Goal: Task Accomplishment & Management: Use online tool/utility

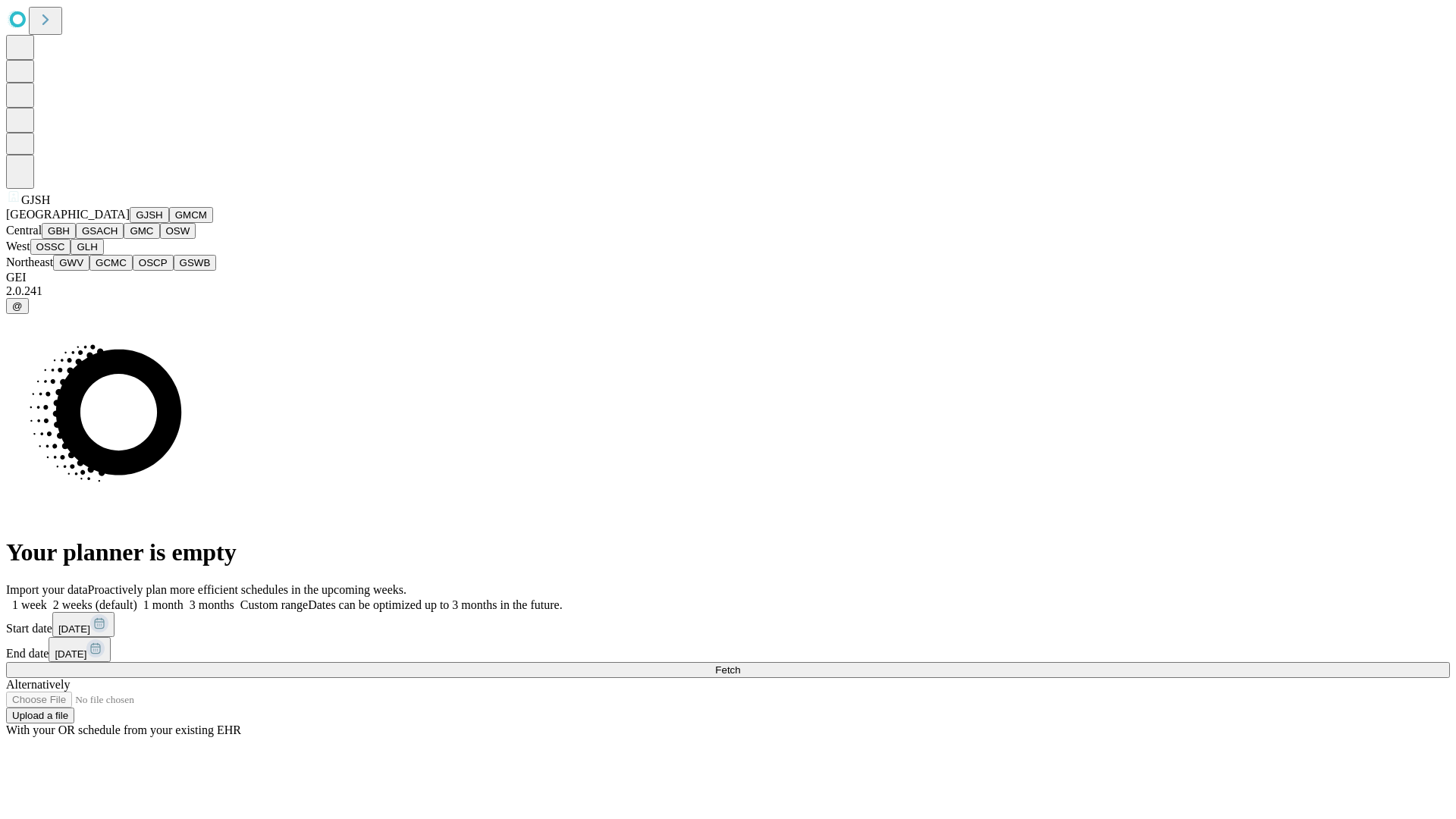
click at [130, 223] on button "GJSH" at bounding box center [149, 214] width 40 height 16
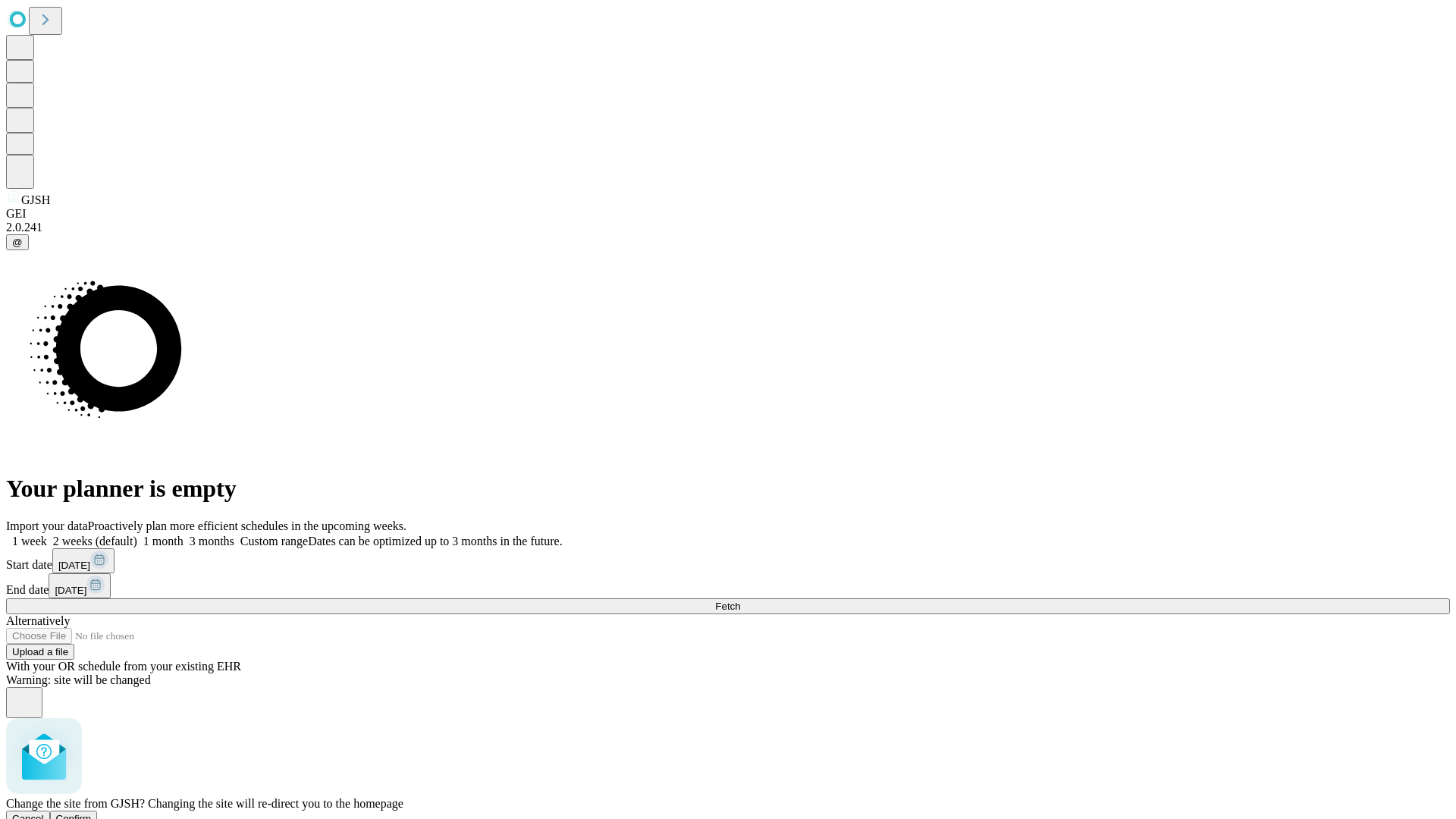
click at [92, 813] on span "Confirm" at bounding box center [74, 818] width 35 height 11
click at [137, 535] on label "2 weeks (default)" at bounding box center [92, 541] width 90 height 13
click at [740, 600] on span "Fetch" at bounding box center [728, 605] width 25 height 11
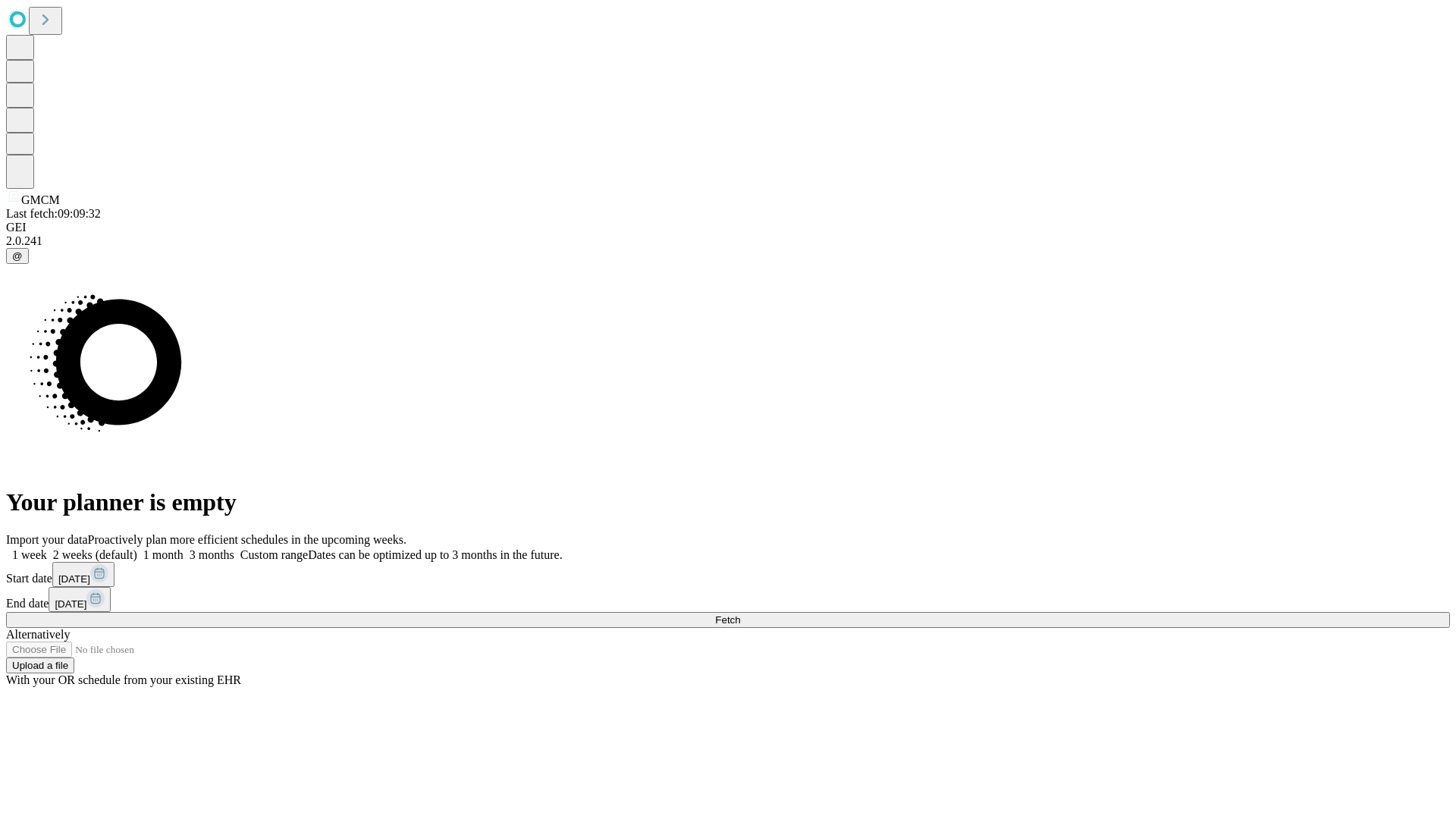
click at [137, 548] on label "2 weeks (default)" at bounding box center [92, 554] width 90 height 13
click at [740, 614] on span "Fetch" at bounding box center [728, 620] width 25 height 11
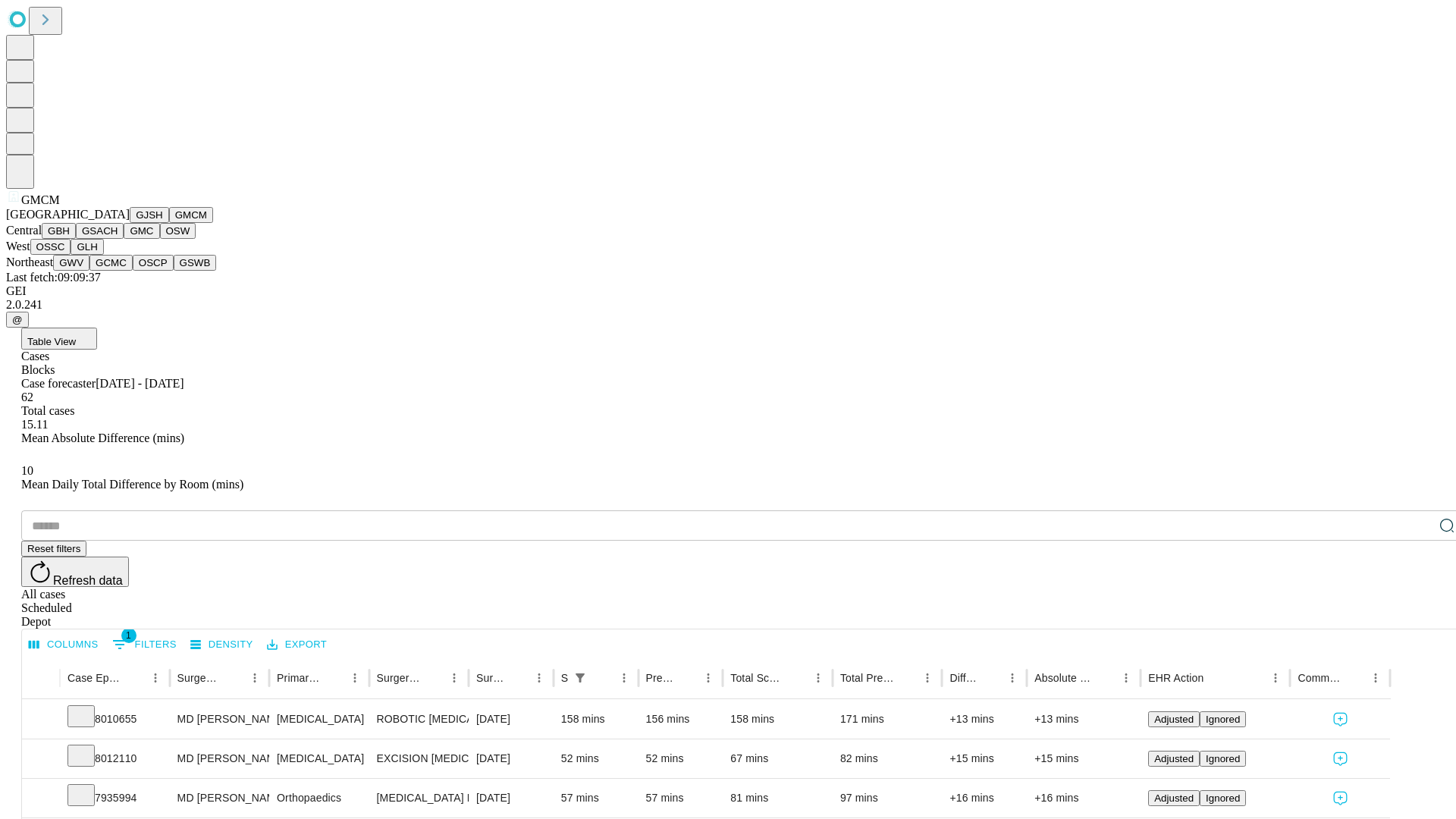
click at [76, 239] on button "GBH" at bounding box center [58, 231] width 34 height 16
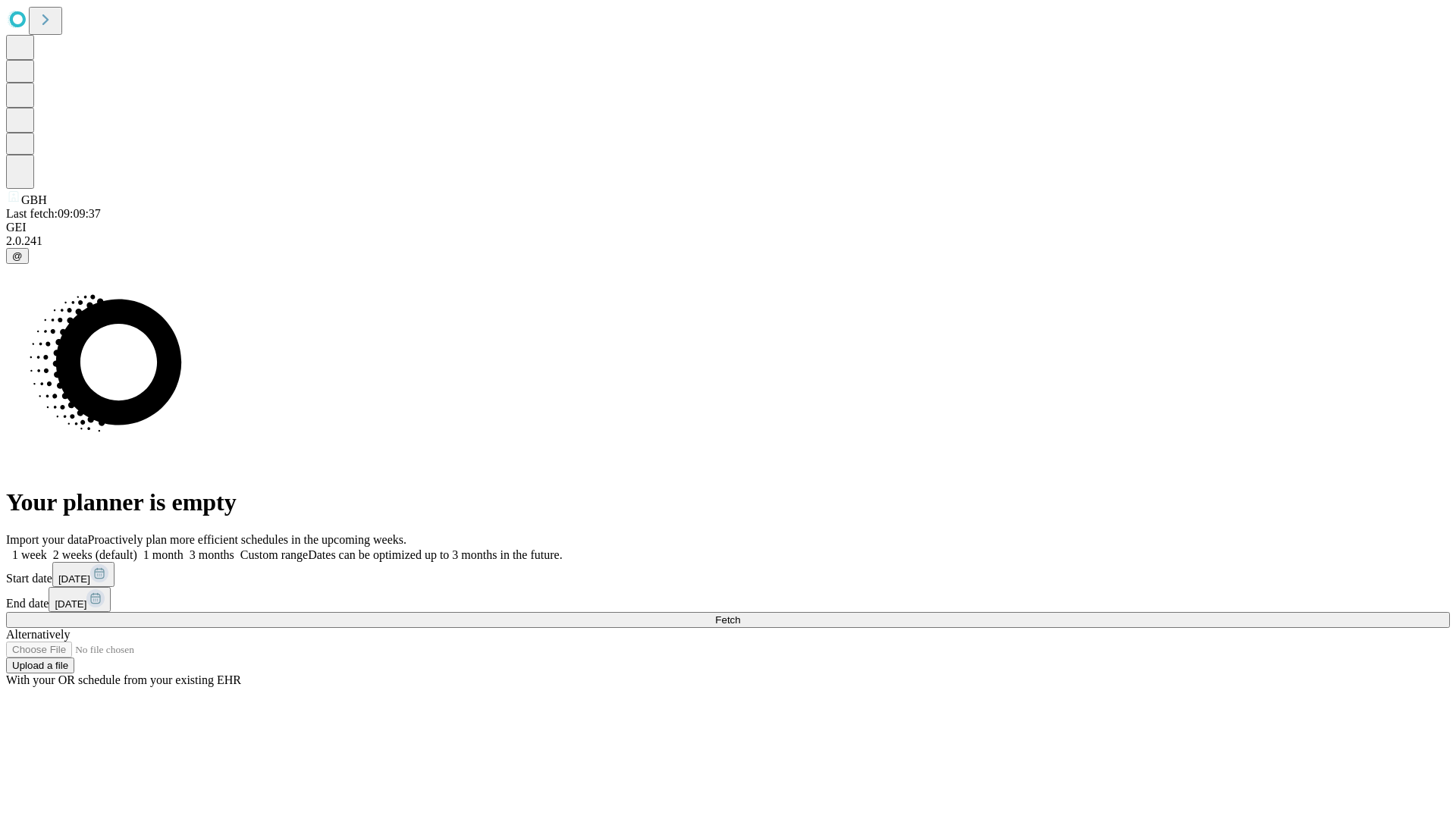
click at [137, 548] on label "2 weeks (default)" at bounding box center [92, 554] width 90 height 13
click at [740, 614] on span "Fetch" at bounding box center [728, 620] width 25 height 11
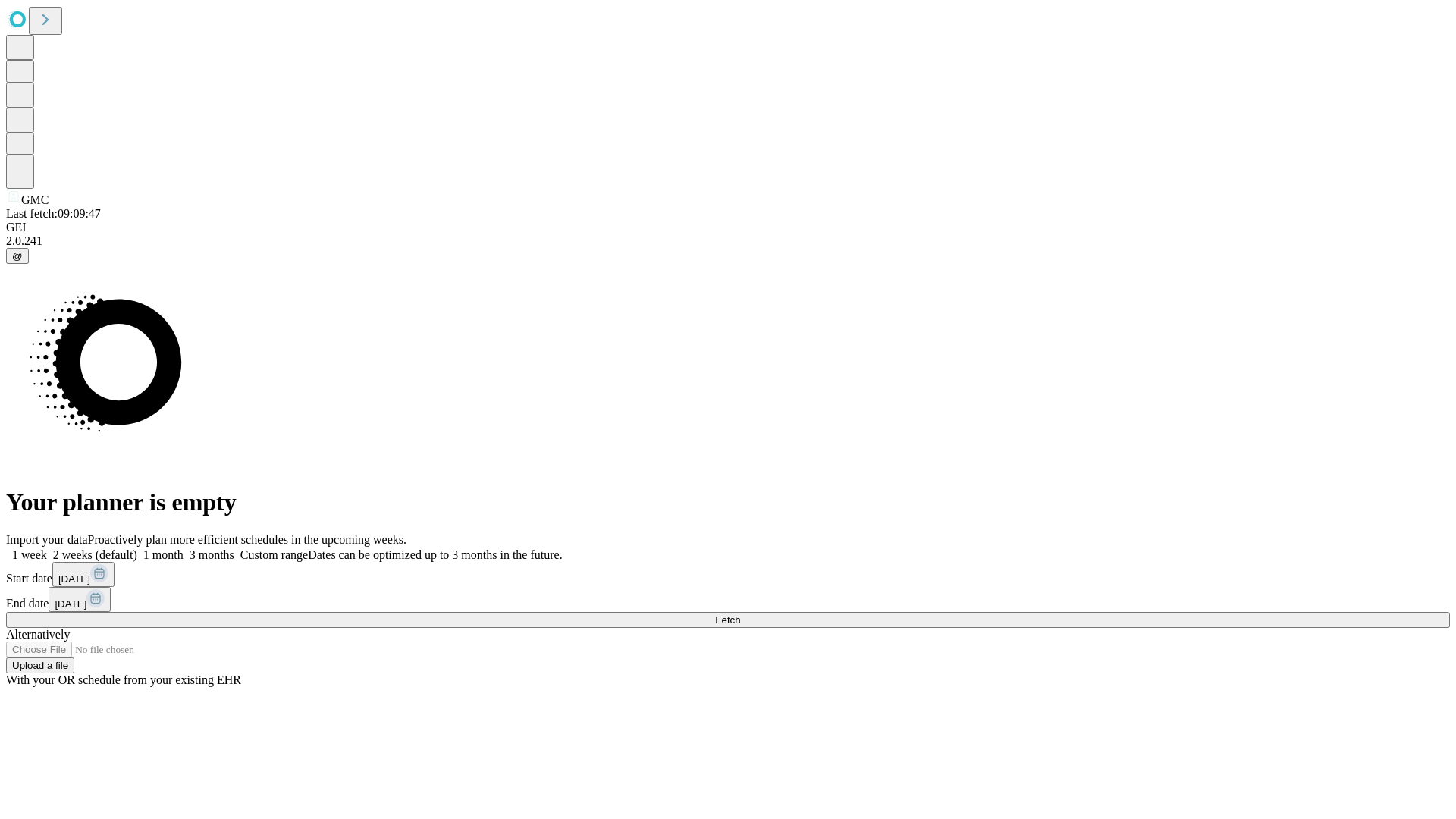
click at [137, 548] on label "2 weeks (default)" at bounding box center [92, 554] width 90 height 13
click at [740, 614] on span "Fetch" at bounding box center [728, 620] width 25 height 11
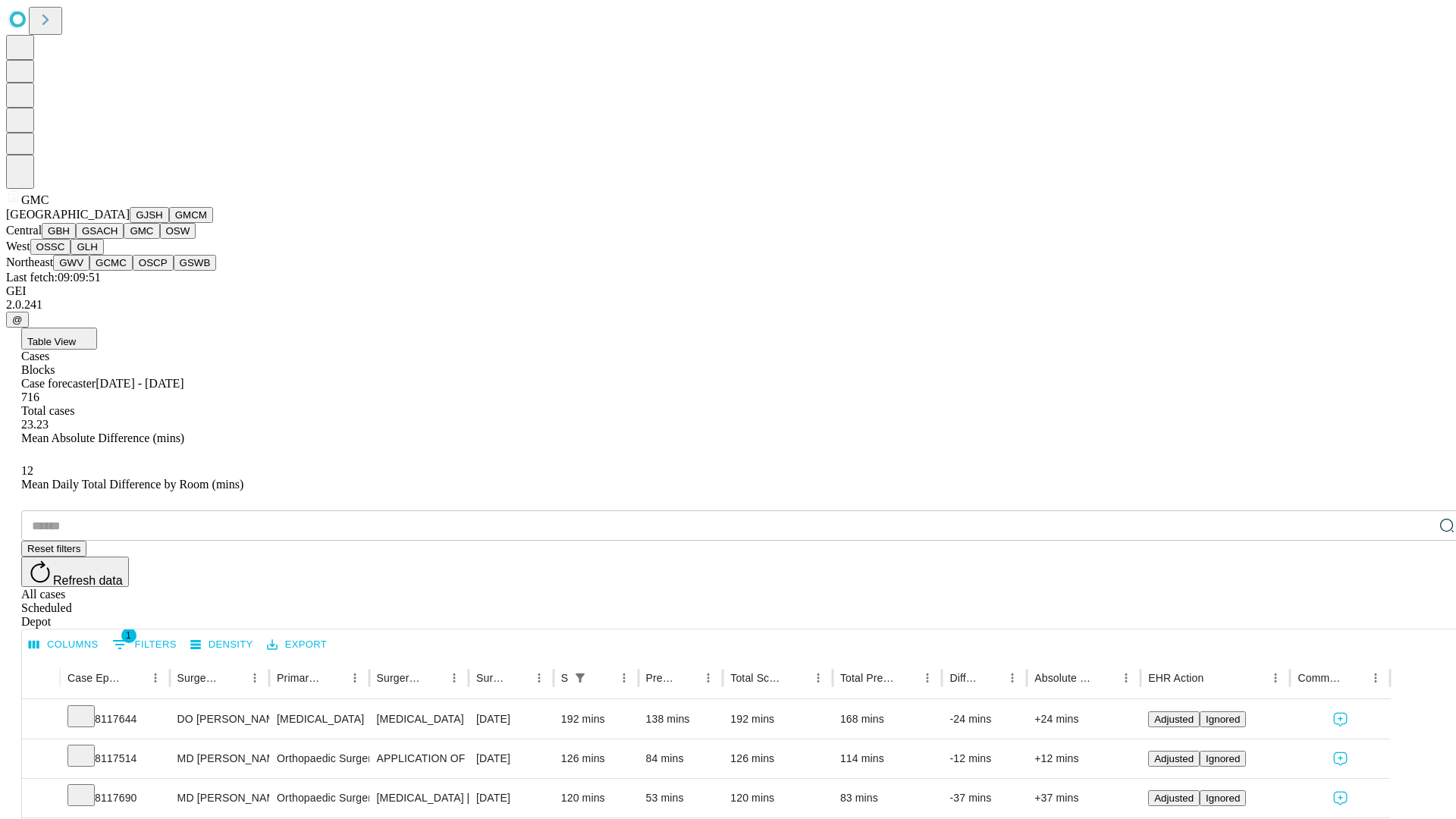
click at [160, 239] on button "OSW" at bounding box center [177, 231] width 36 height 16
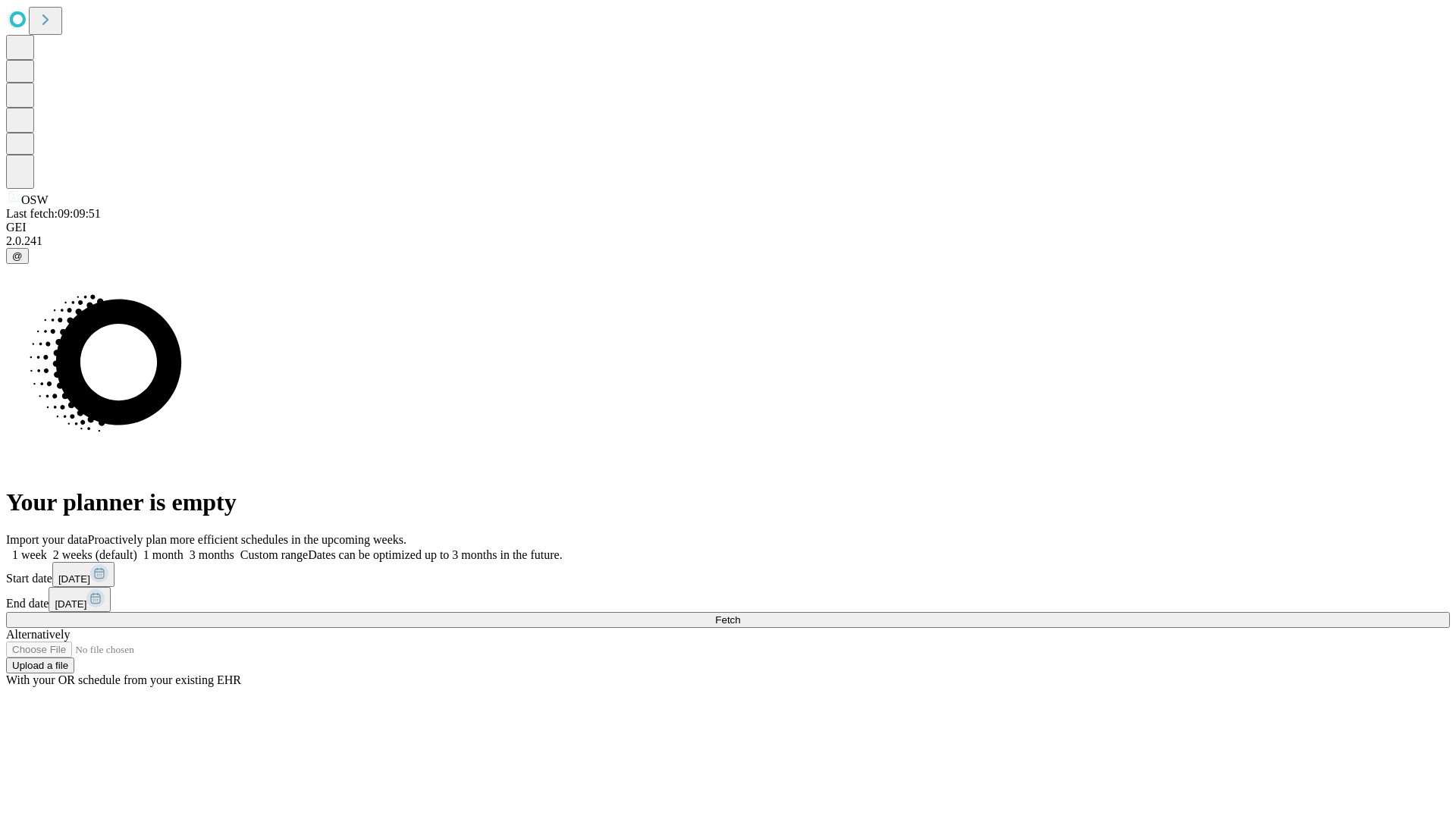
click at [137, 548] on label "2 weeks (default)" at bounding box center [92, 554] width 90 height 13
click at [740, 614] on span "Fetch" at bounding box center [728, 620] width 25 height 11
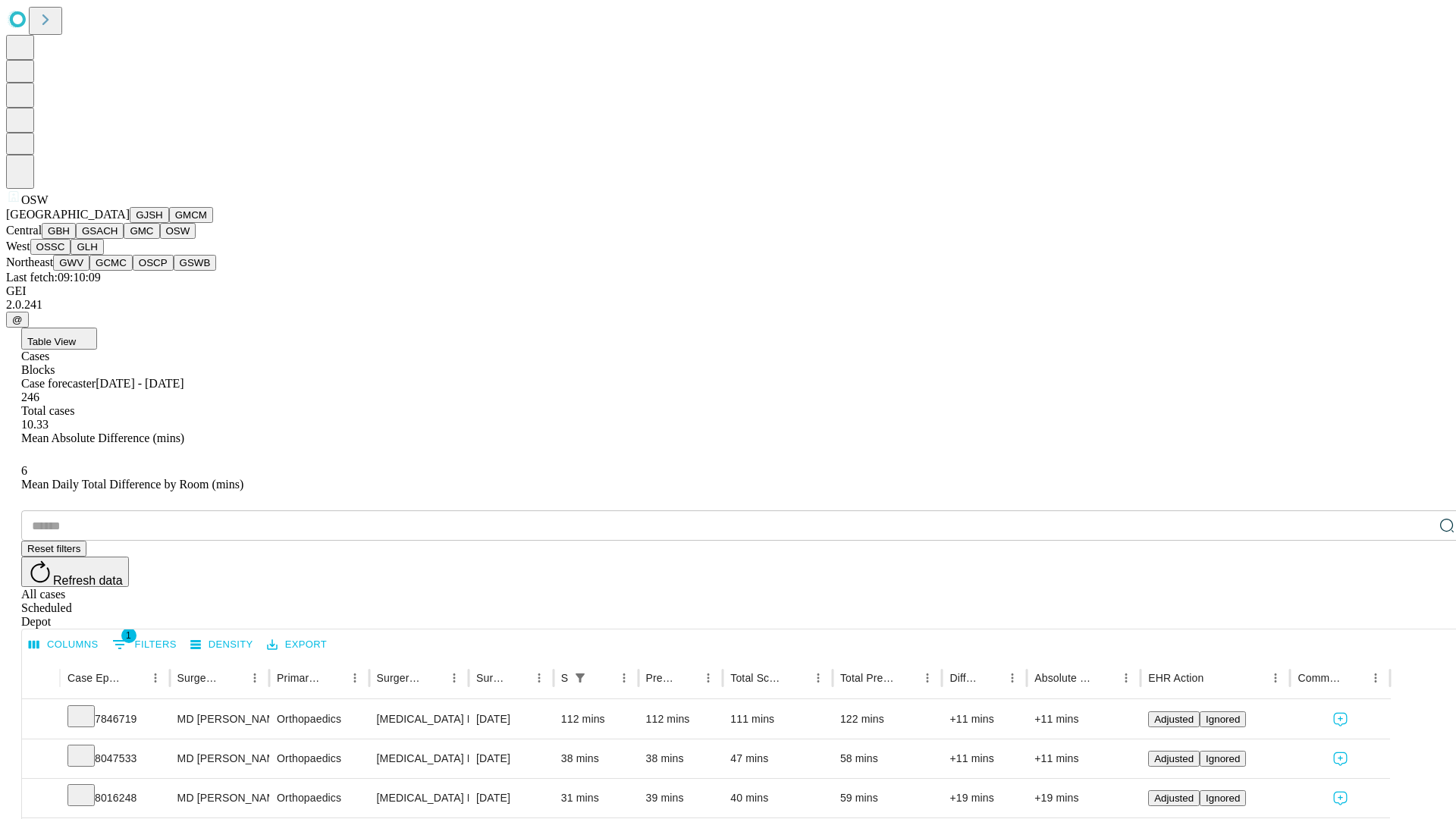
click at [72, 255] on button "OSSC" at bounding box center [50, 247] width 41 height 16
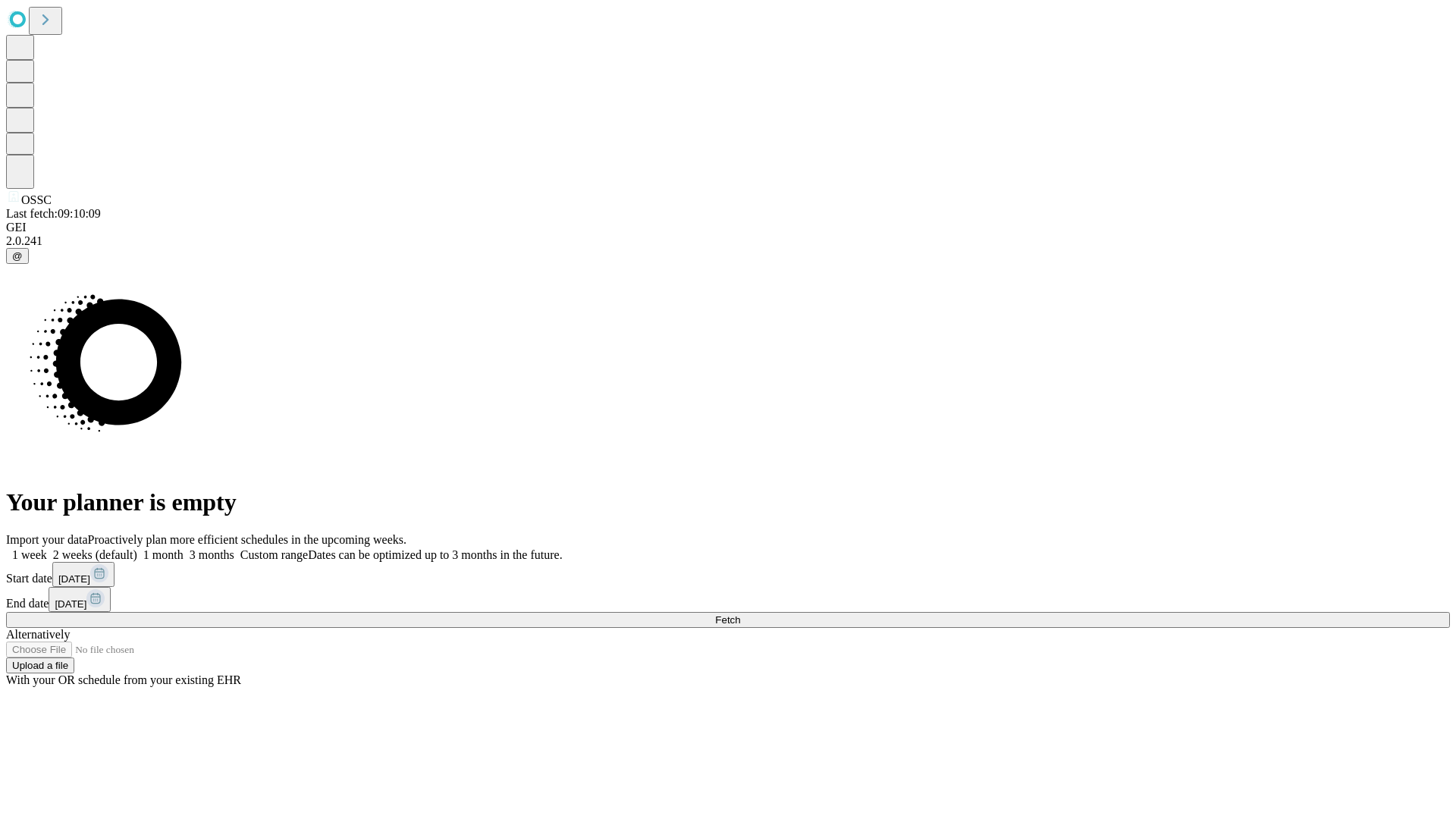
click at [137, 548] on label "2 weeks (default)" at bounding box center [92, 554] width 90 height 13
click at [740, 614] on span "Fetch" at bounding box center [728, 620] width 25 height 11
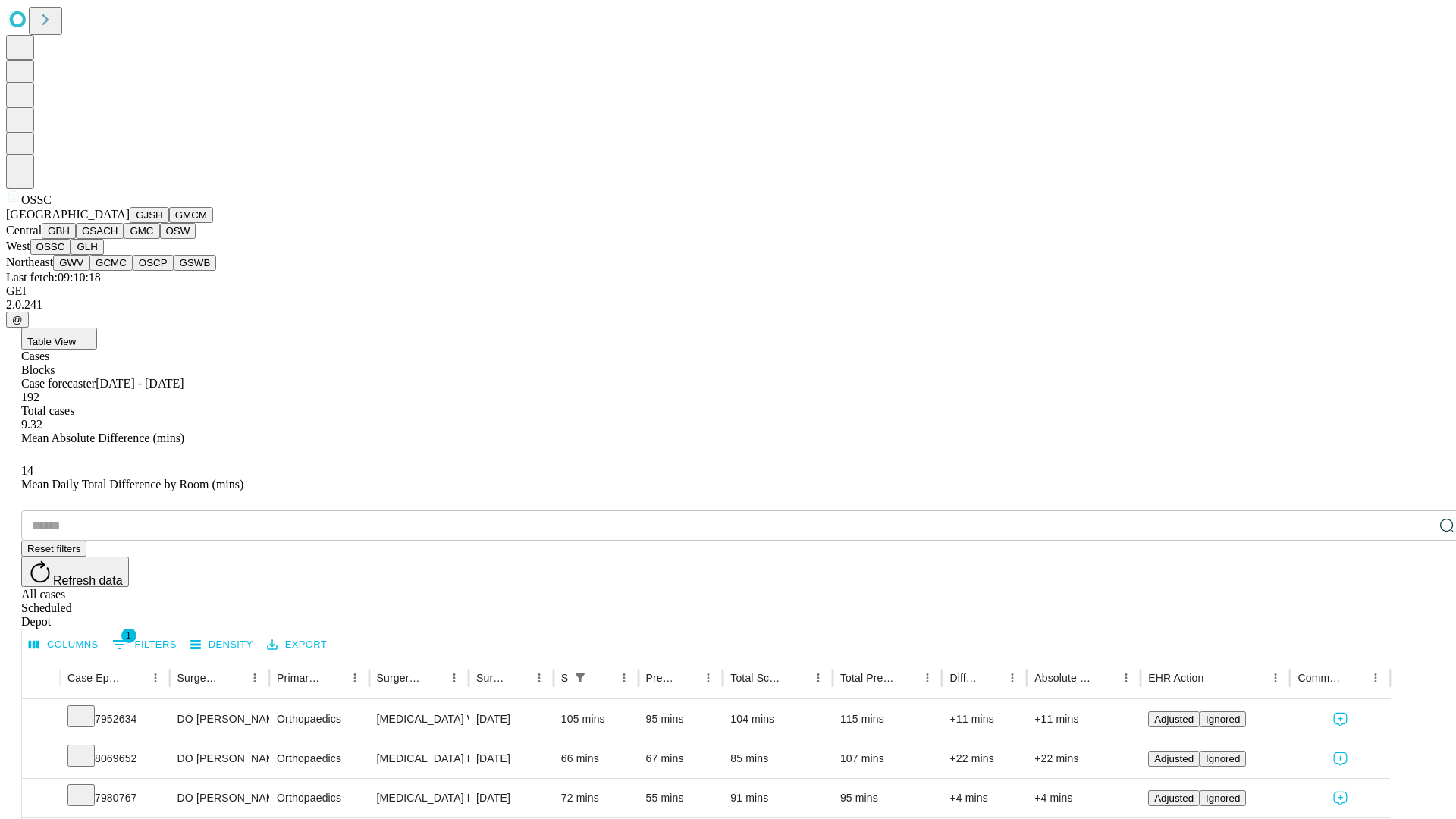
click at [103, 255] on button "GLH" at bounding box center [87, 247] width 33 height 16
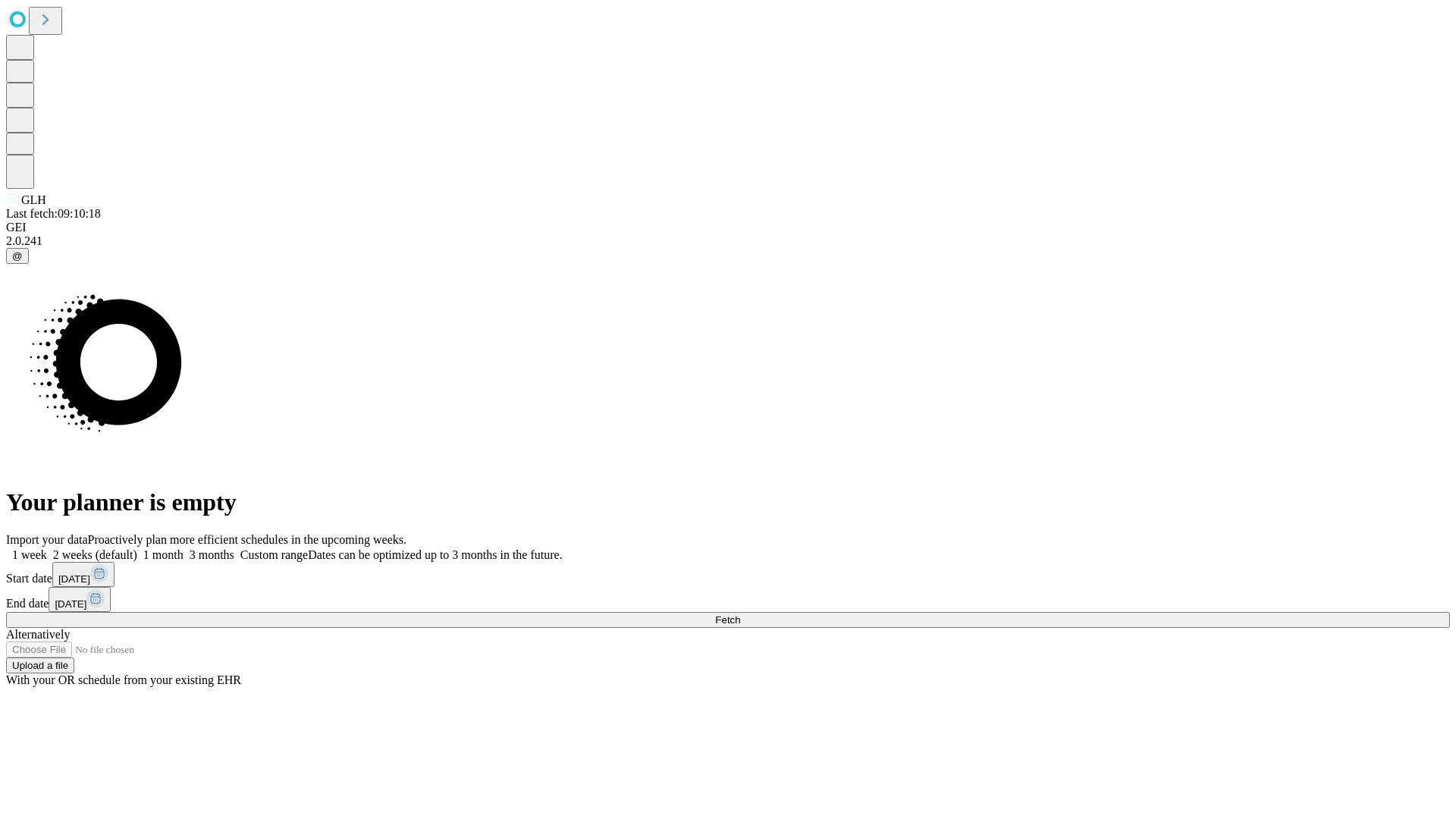
click at [137, 548] on label "2 weeks (default)" at bounding box center [92, 554] width 90 height 13
click at [740, 614] on span "Fetch" at bounding box center [728, 620] width 25 height 11
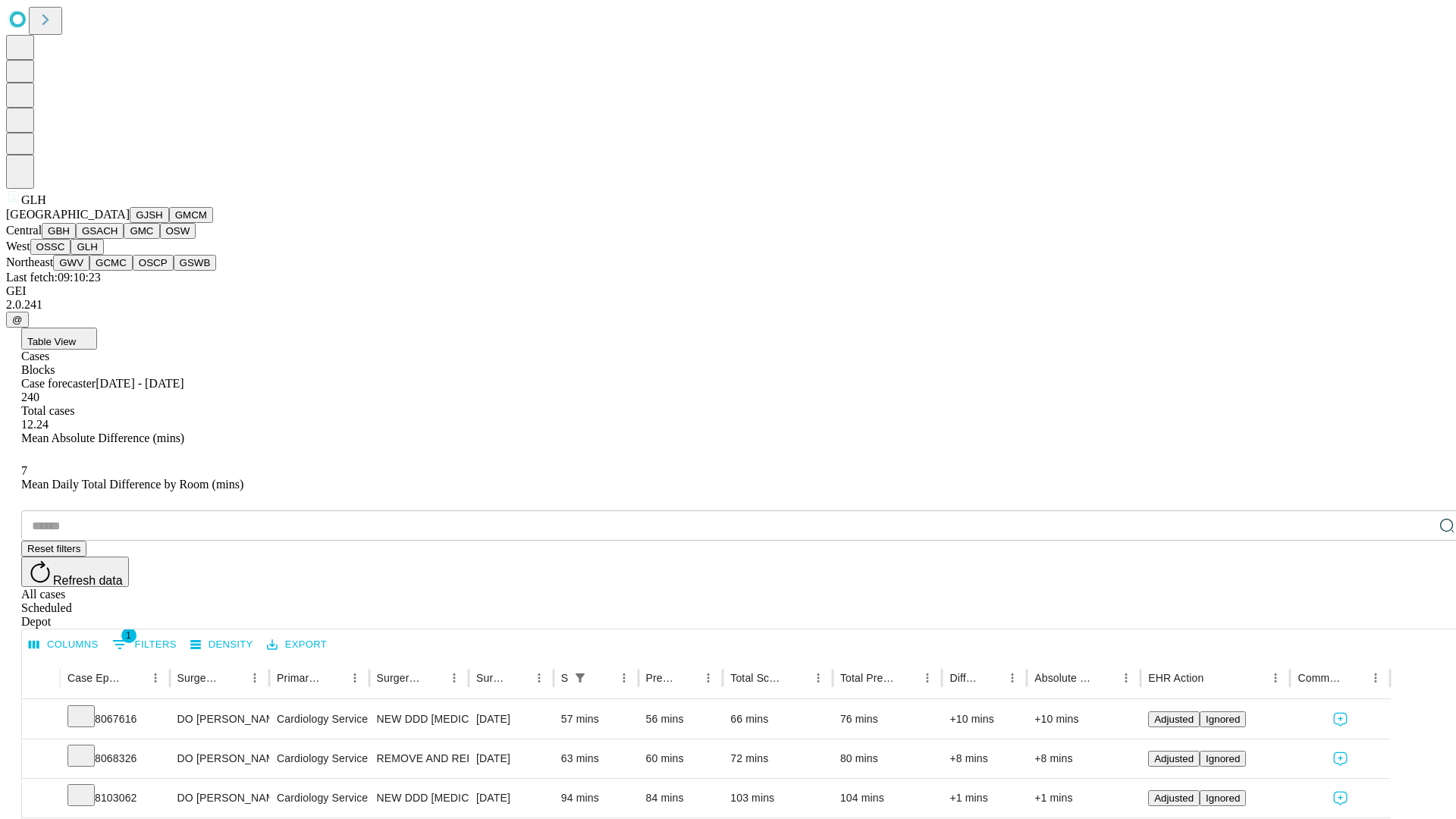
click at [89, 271] on button "GWV" at bounding box center [71, 263] width 36 height 16
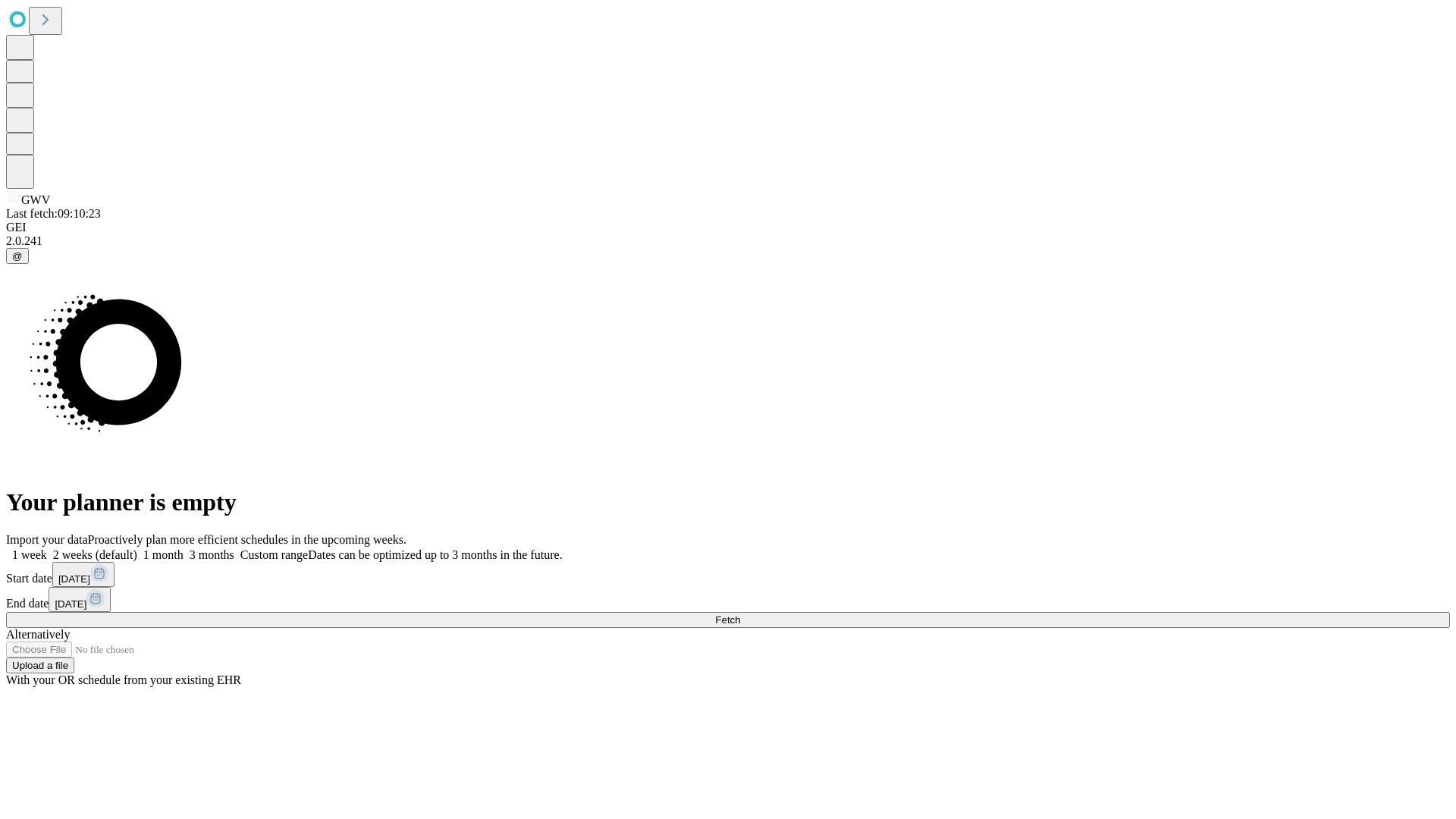
click at [137, 548] on label "2 weeks (default)" at bounding box center [92, 554] width 90 height 13
click at [740, 614] on span "Fetch" at bounding box center [728, 620] width 25 height 11
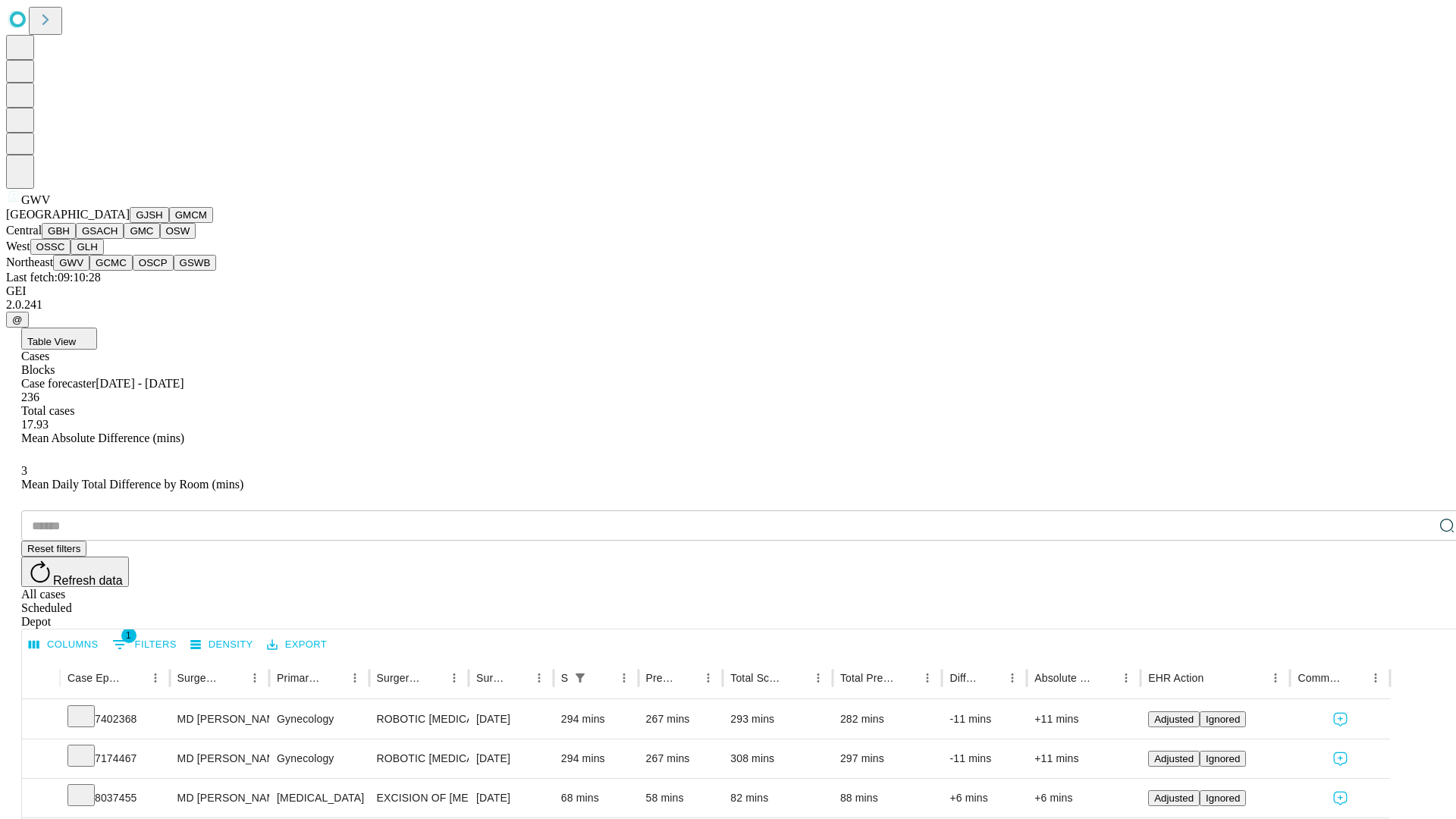
click at [117, 271] on button "GCMC" at bounding box center [110, 263] width 43 height 16
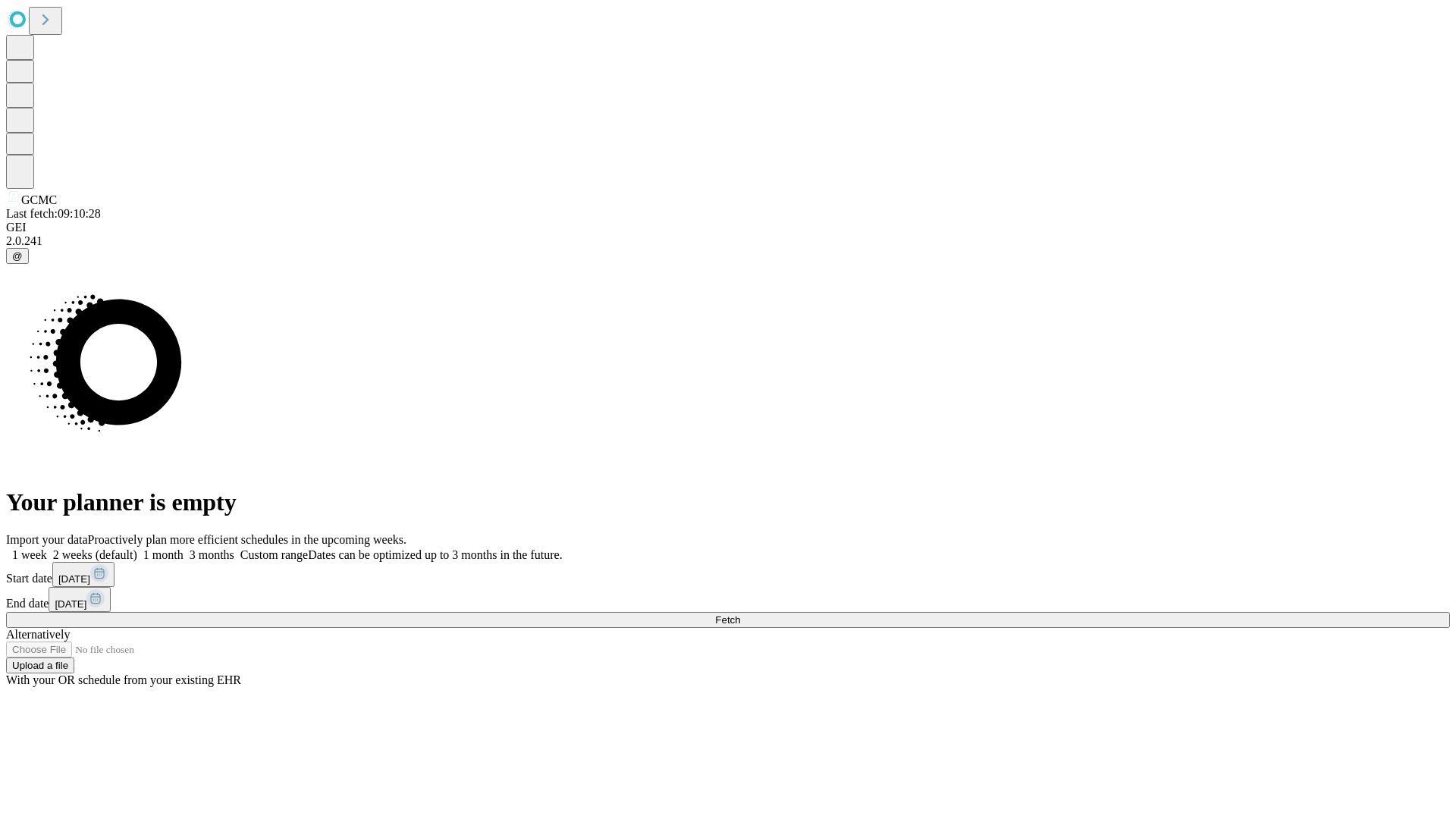
click at [137, 548] on label "2 weeks (default)" at bounding box center [92, 554] width 90 height 13
click at [740, 614] on span "Fetch" at bounding box center [728, 620] width 25 height 11
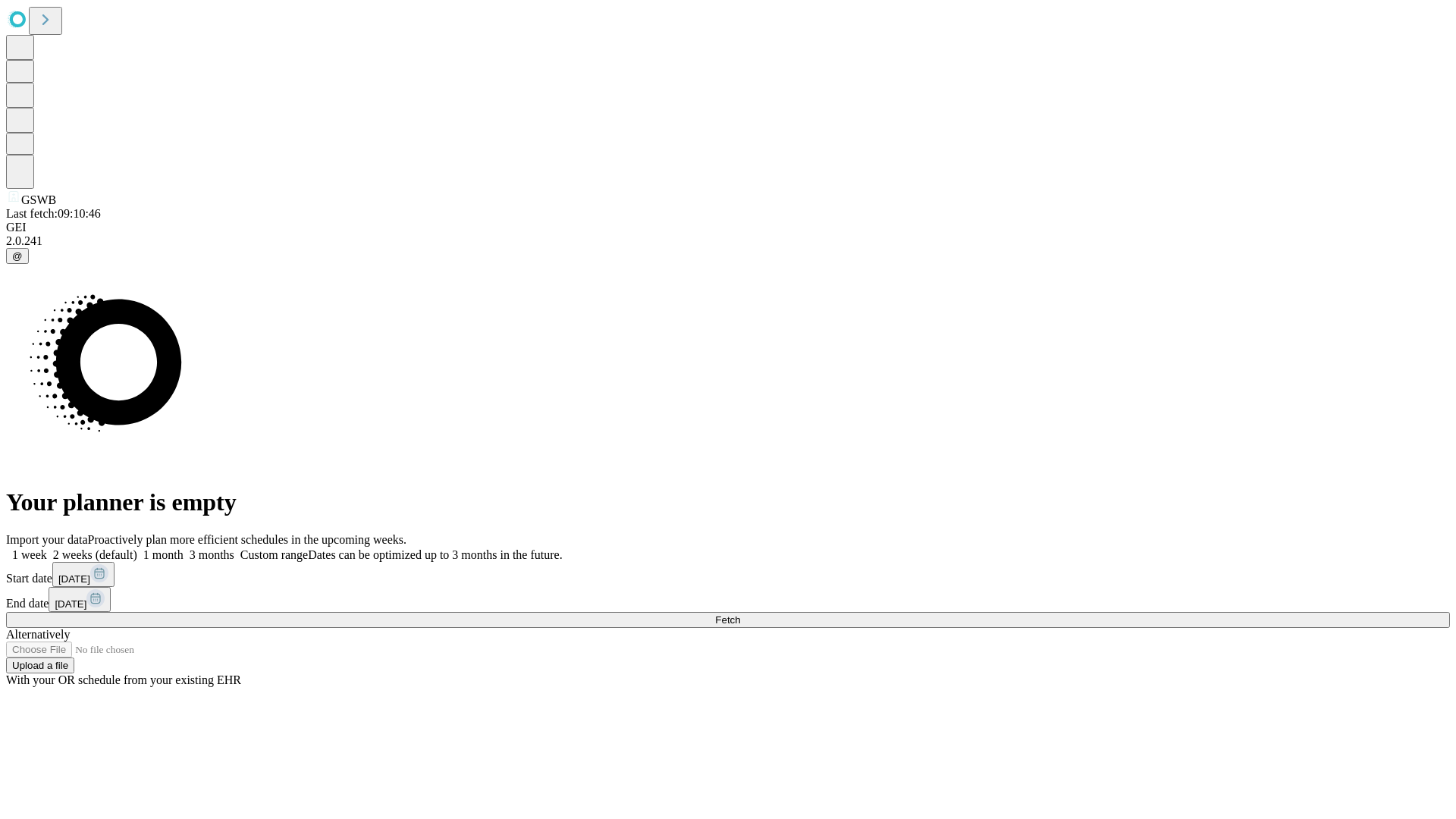
click at [740, 614] on span "Fetch" at bounding box center [728, 620] width 25 height 11
